Goal: Submit feedback/report problem: Submit feedback/report problem

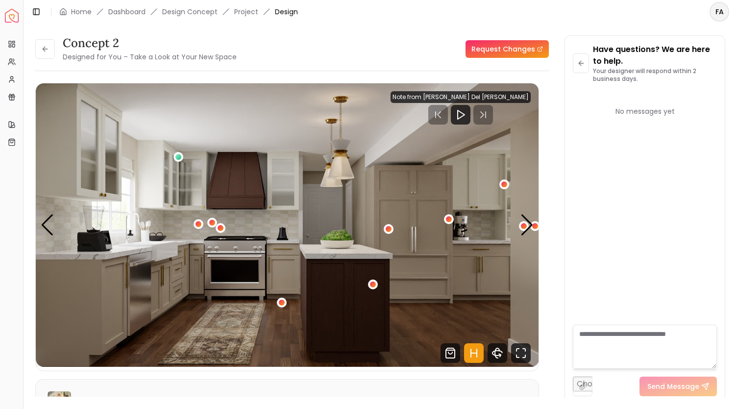
click at [511, 49] on link "Request Changes" at bounding box center [506, 49] width 83 height 18
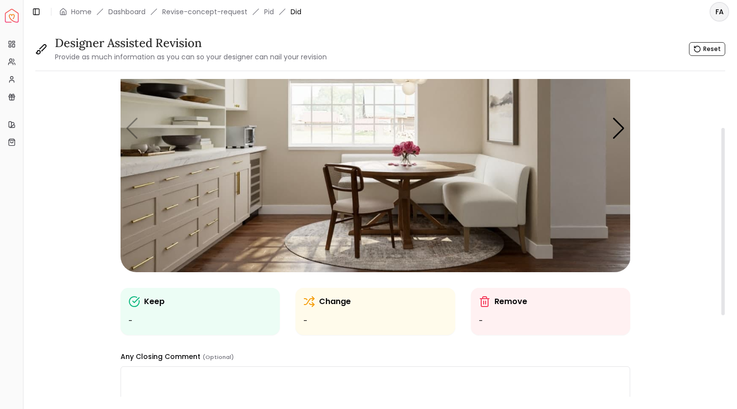
scroll to position [97, 0]
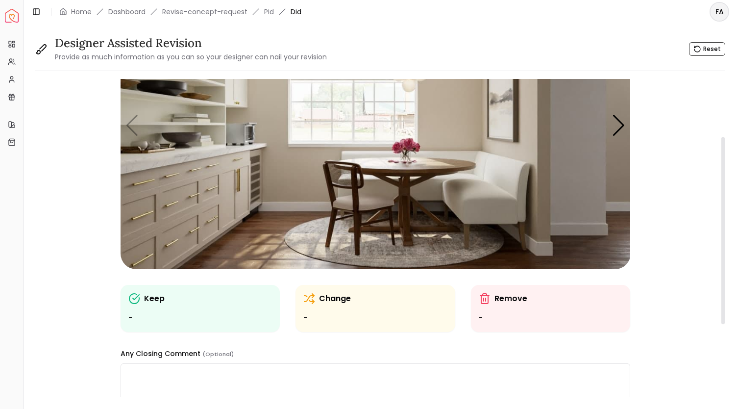
click at [312, 297] on icon at bounding box center [309, 299] width 12 height 12
click at [307, 317] on ul "-" at bounding box center [375, 318] width 144 height 12
click at [337, 316] on ul "-" at bounding box center [375, 318] width 144 height 12
click at [333, 295] on p "Change" at bounding box center [335, 299] width 32 height 12
click at [488, 314] on ul "-" at bounding box center [551, 318] width 144 height 12
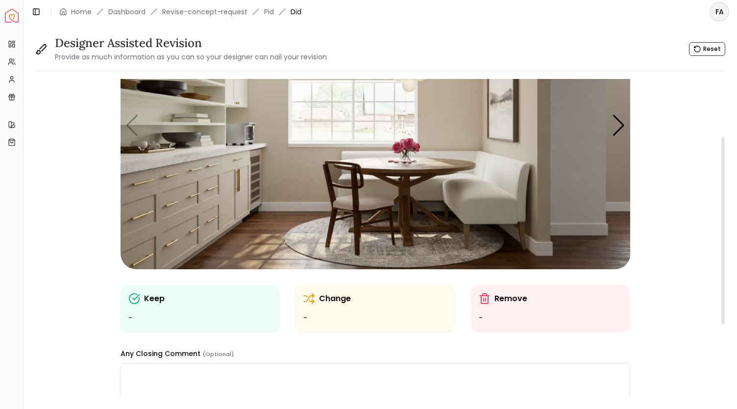
click at [324, 294] on p "Change" at bounding box center [335, 299] width 32 height 12
click at [368, 182] on img "1 / 5" at bounding box center [376, 125] width 510 height 287
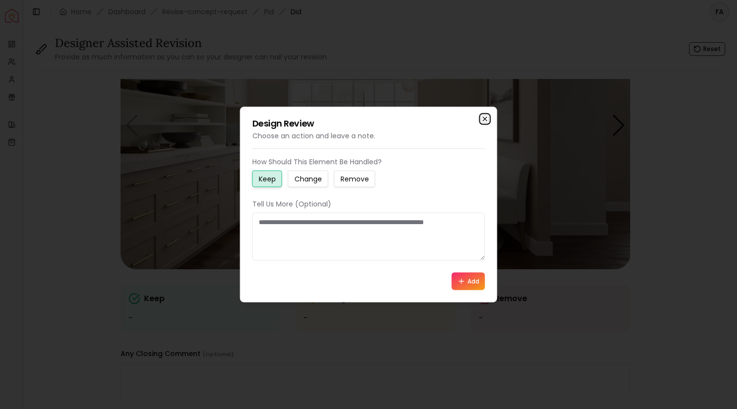
click at [487, 118] on icon "button" at bounding box center [485, 119] width 8 height 8
